Goal: Information Seeking & Learning: Learn about a topic

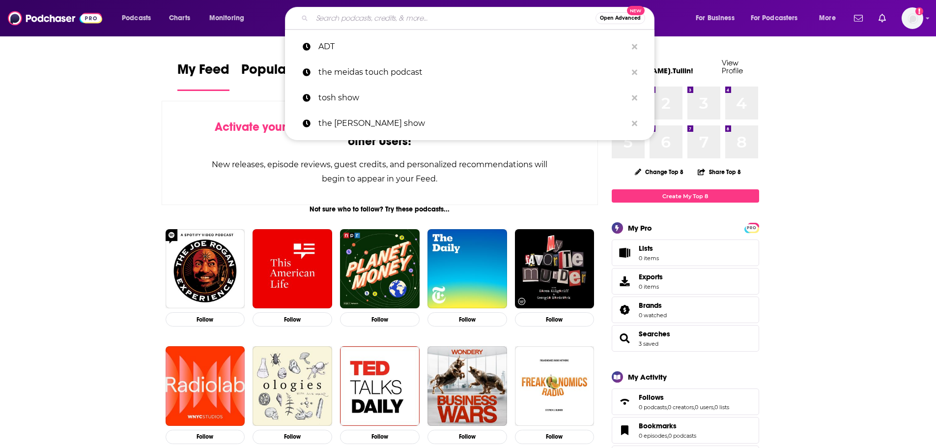
click at [347, 22] on input "Search podcasts, credits, & more..." at bounding box center [454, 18] width 284 height 16
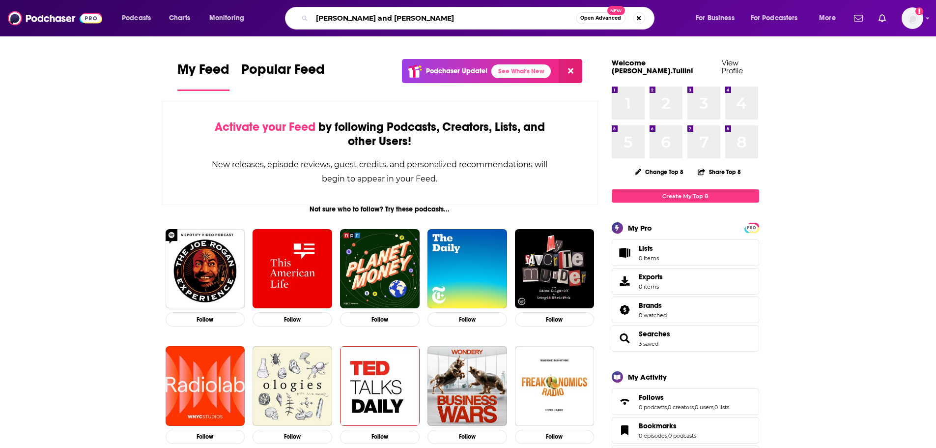
type input "[PERSON_NAME] and [PERSON_NAME]"
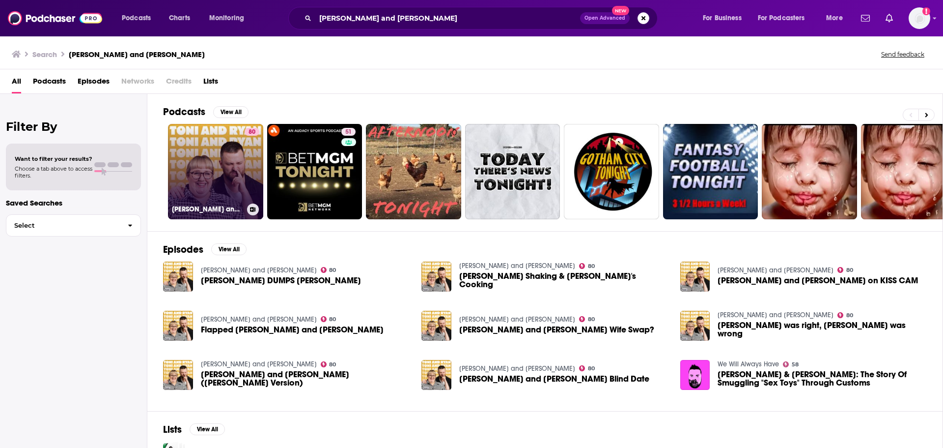
click at [216, 160] on link "80 [PERSON_NAME] and [PERSON_NAME]" at bounding box center [215, 171] width 95 height 95
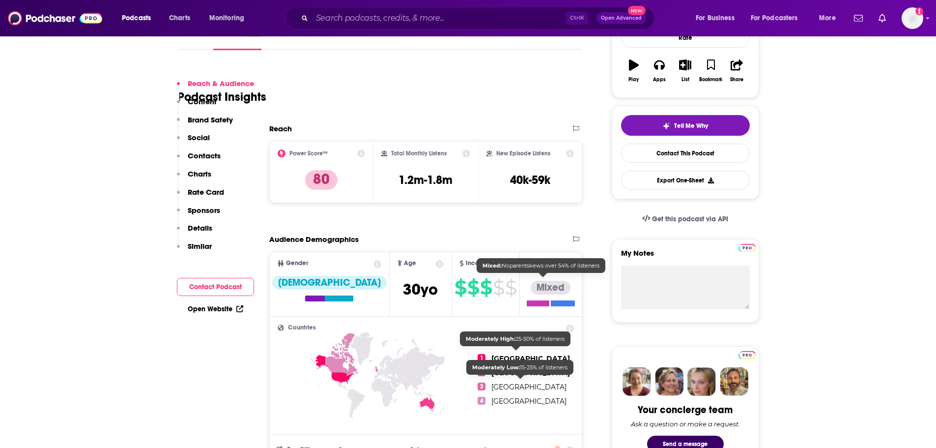
scroll to position [147, 0]
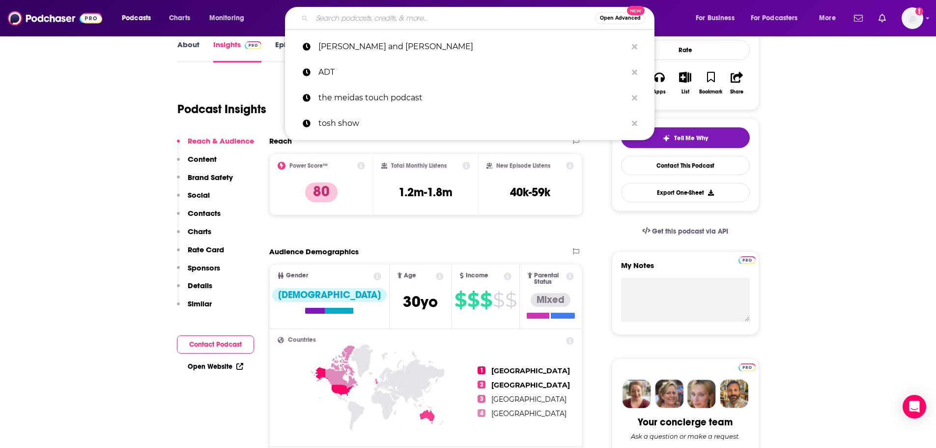
click at [420, 18] on input "Search podcasts, credits, & more..." at bounding box center [454, 18] width 284 height 16
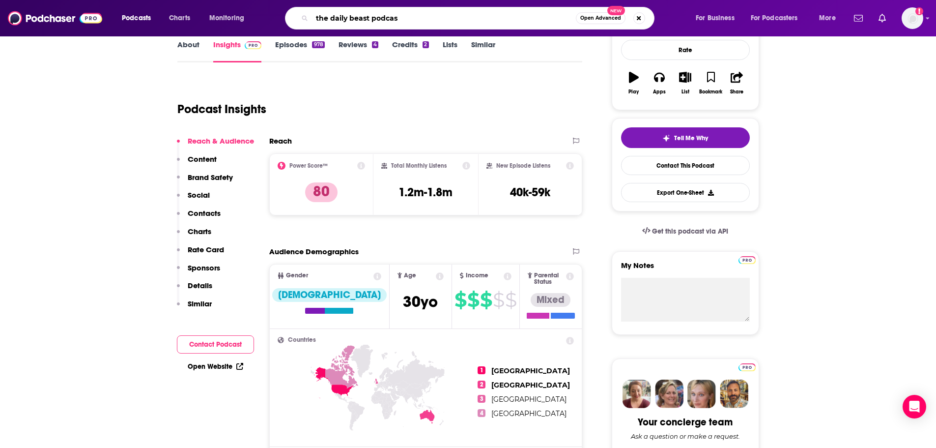
type input "the daily beast podcast"
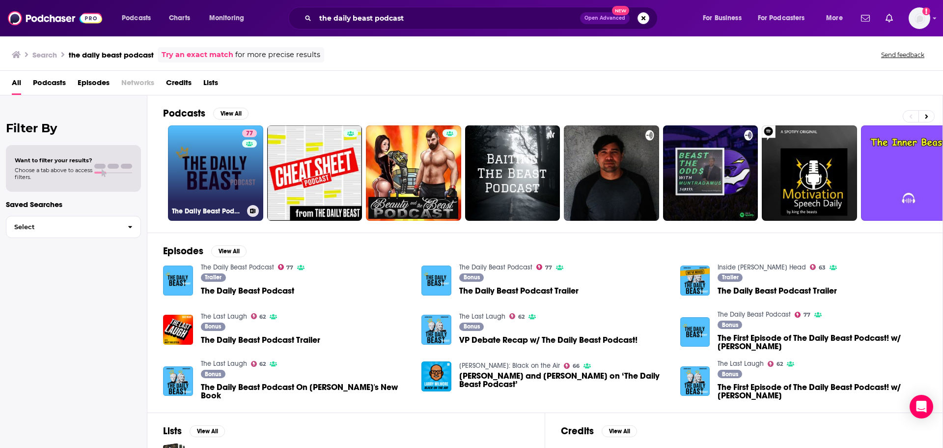
click at [236, 153] on link "77 The Daily Beast Podcast" at bounding box center [215, 172] width 95 height 95
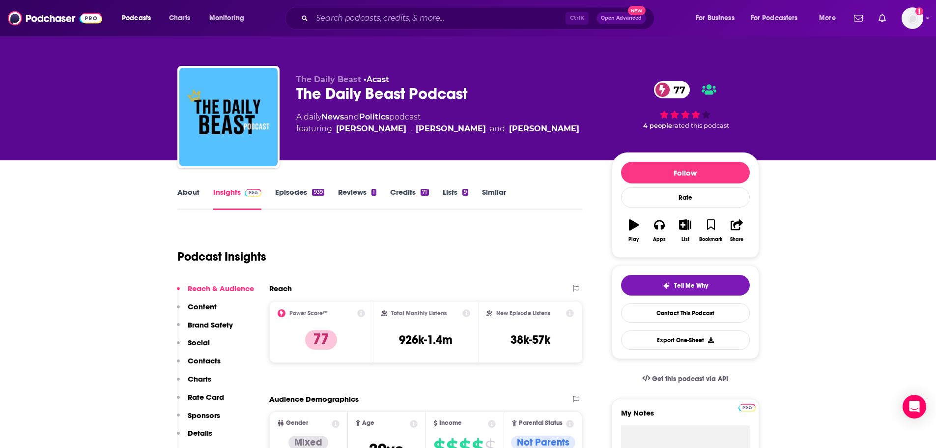
click at [182, 191] on link "About" at bounding box center [188, 198] width 22 height 23
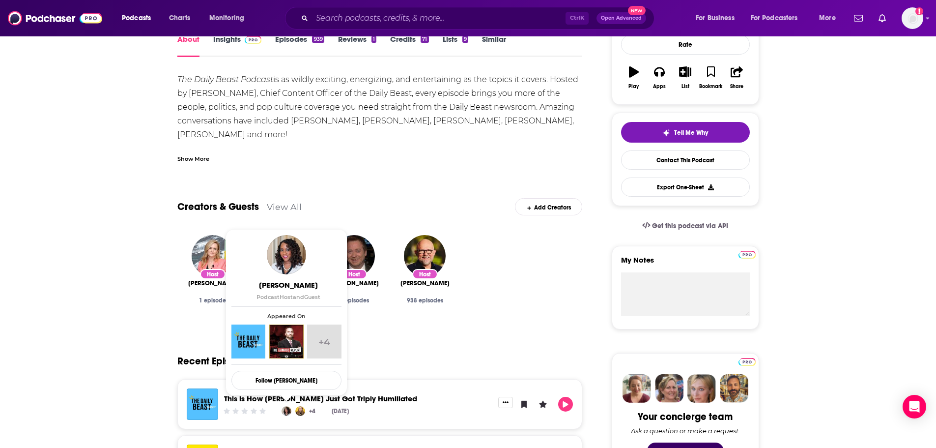
scroll to position [147, 0]
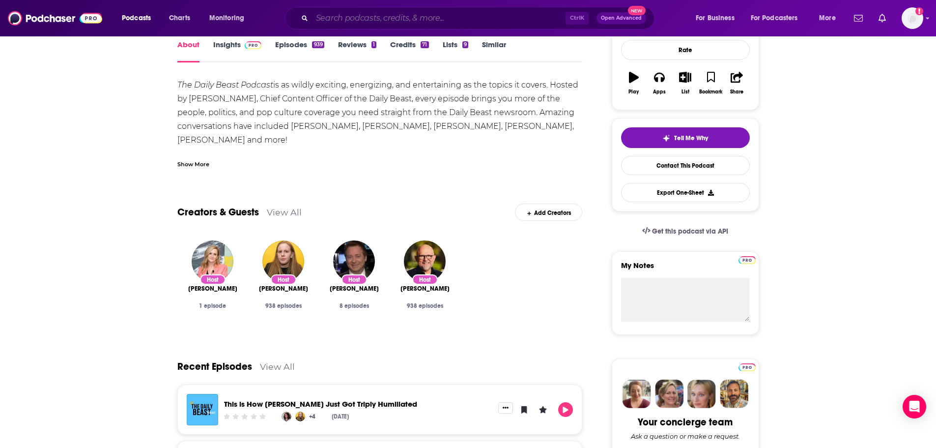
click at [490, 21] on input "Search podcasts, credits, & more..." at bounding box center [439, 18] width 254 height 16
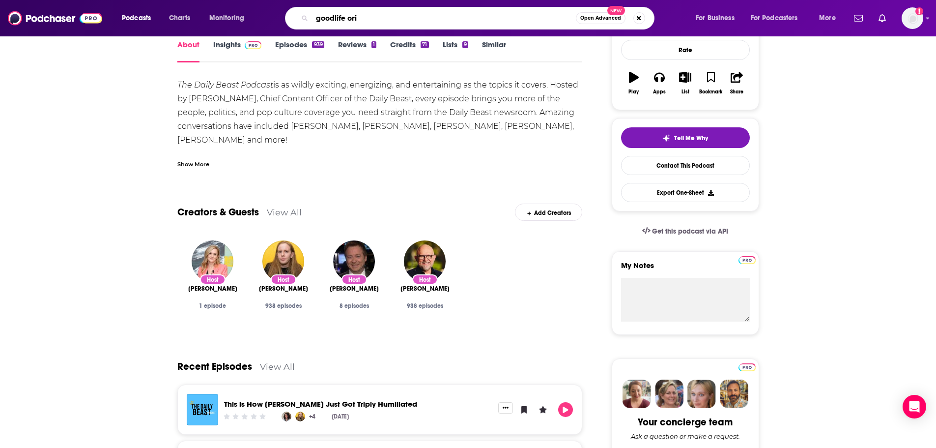
scroll to position [147, 0]
type input "goodlife project"
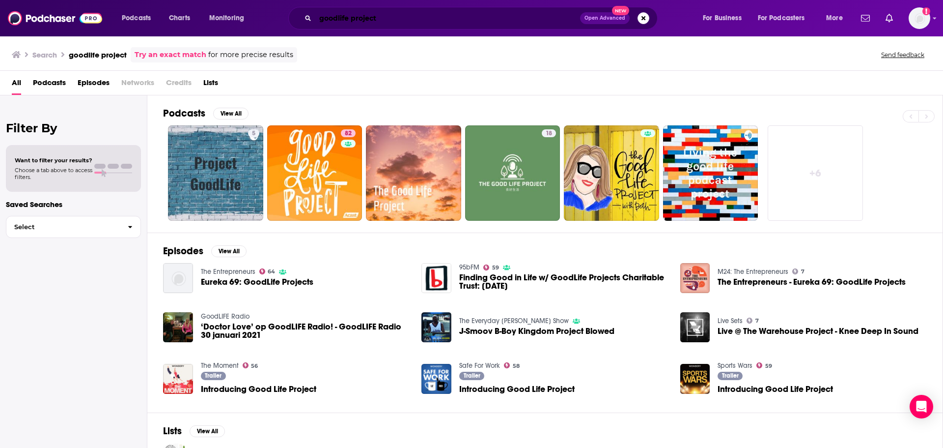
click at [400, 24] on input "goodlife project" at bounding box center [447, 18] width 265 height 16
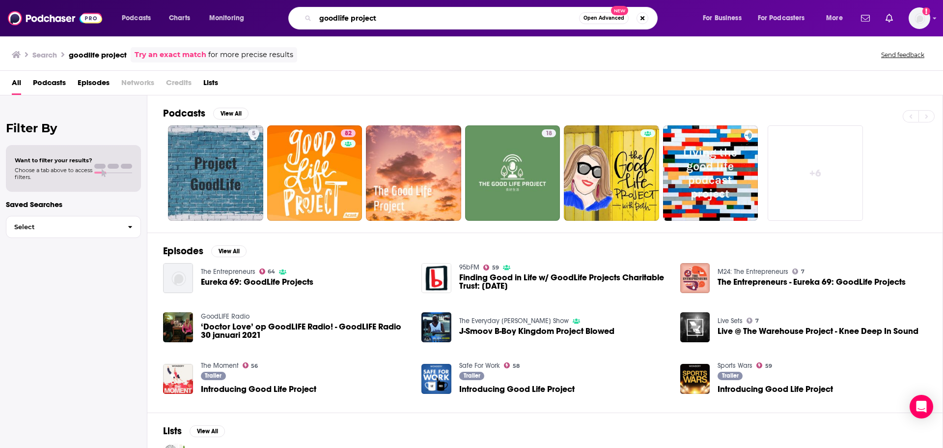
drag, startPoint x: 400, startPoint y: 24, endPoint x: 297, endPoint y: 18, distance: 103.8
click at [310, 27] on div "goodlife project Open Advanced New" at bounding box center [473, 18] width 370 height 23
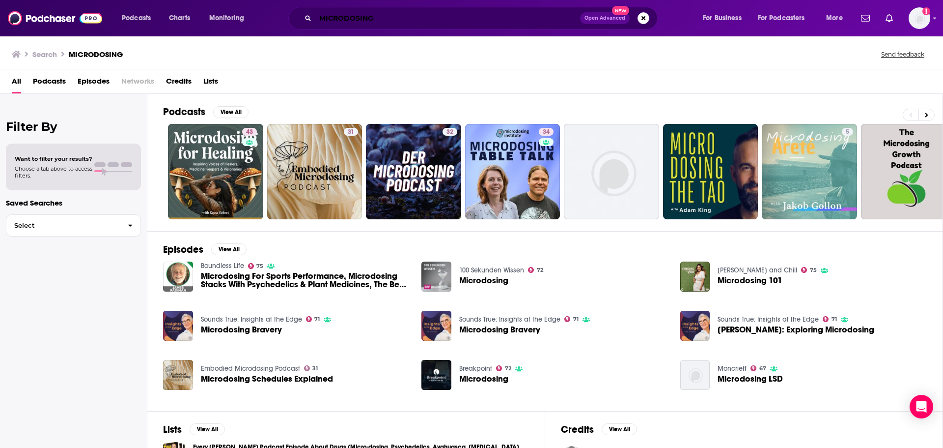
click at [464, 18] on input "MICRODOSING" at bounding box center [447, 18] width 265 height 16
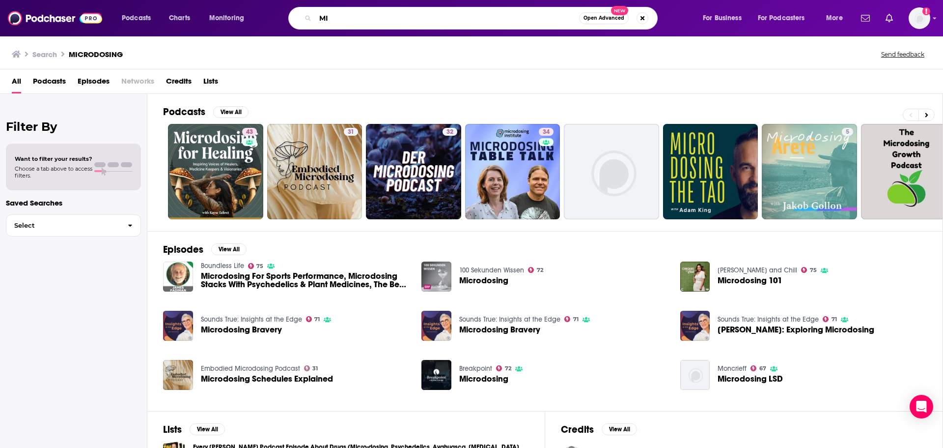
type input "M"
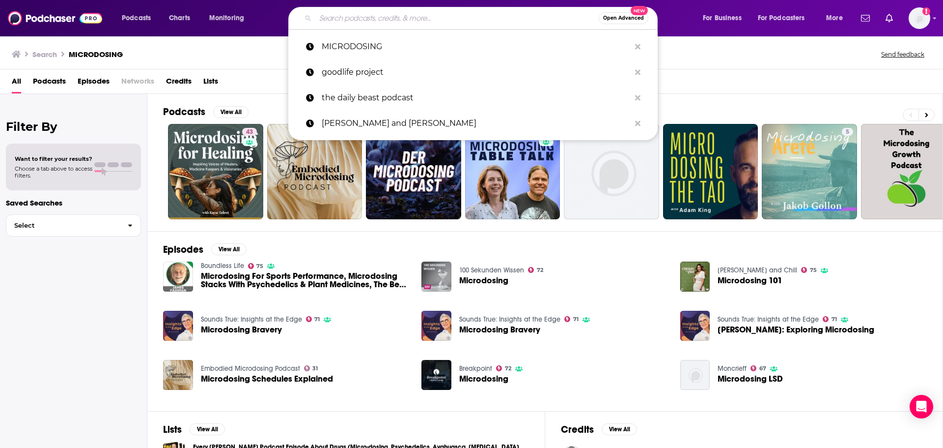
paste input "Macrodosing: [PERSON_NAME] and PFT Commenter"
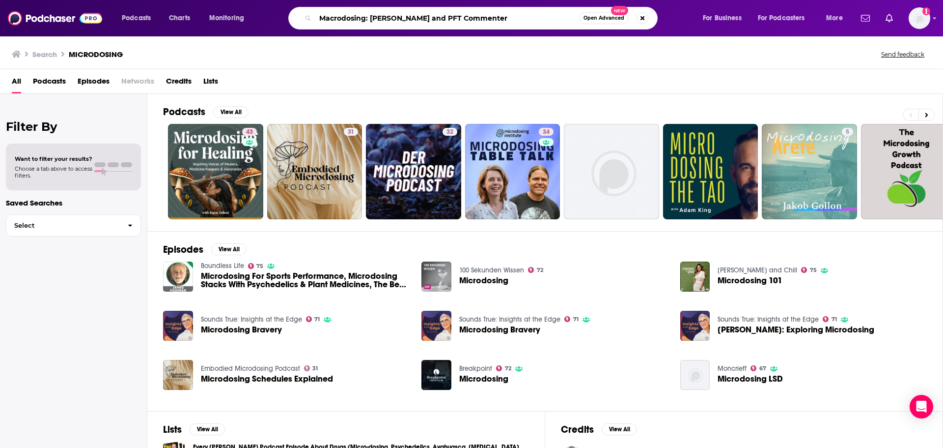
type input "Macrodosing: [PERSON_NAME] and PFT Commenter"
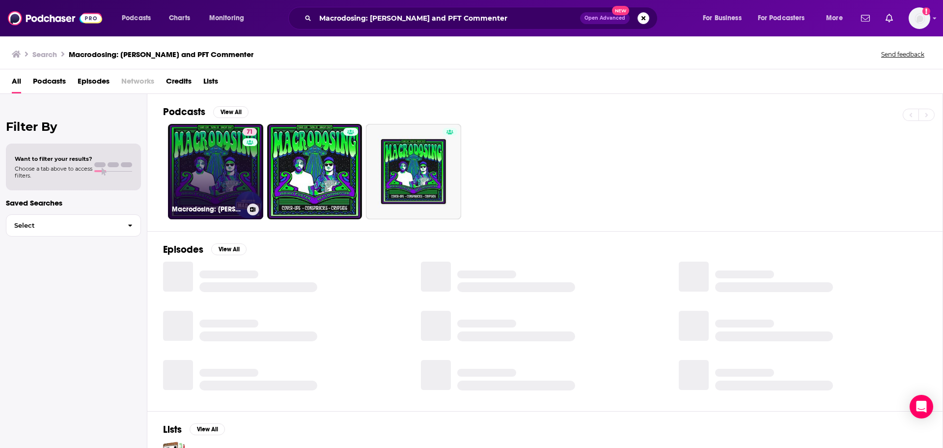
click at [233, 186] on link "71 Macrodosing: [PERSON_NAME] and PFT Commenter" at bounding box center [215, 171] width 95 height 95
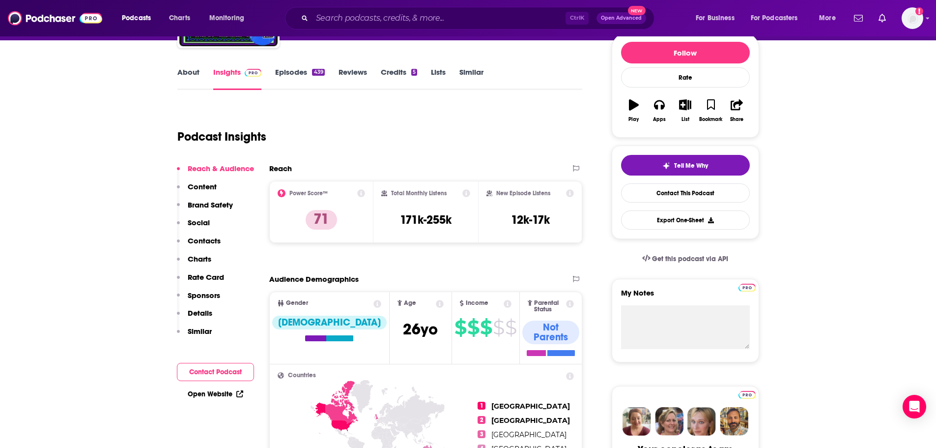
scroll to position [147, 0]
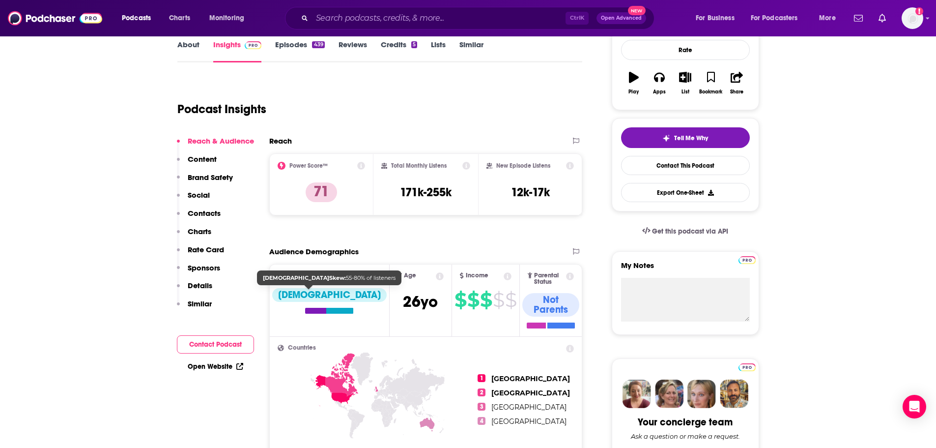
click at [308, 300] on div "[DEMOGRAPHIC_DATA]" at bounding box center [329, 295] width 114 height 14
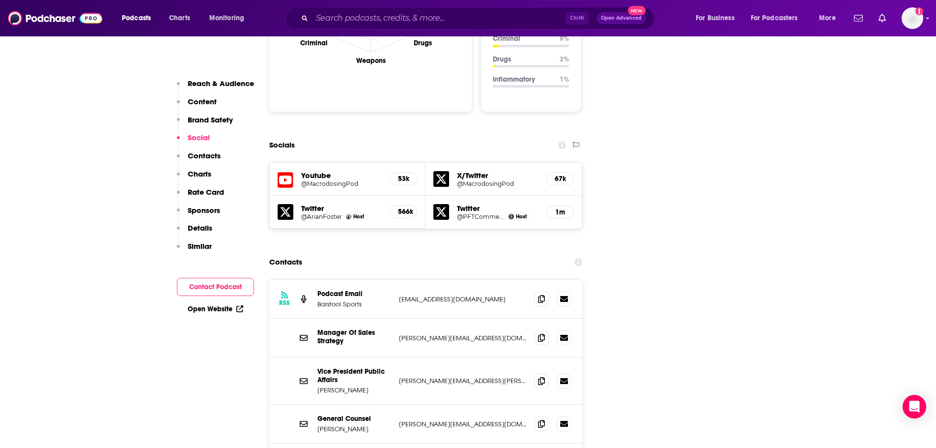
scroll to position [1081, 0]
